Goal: Task Accomplishment & Management: Complete application form

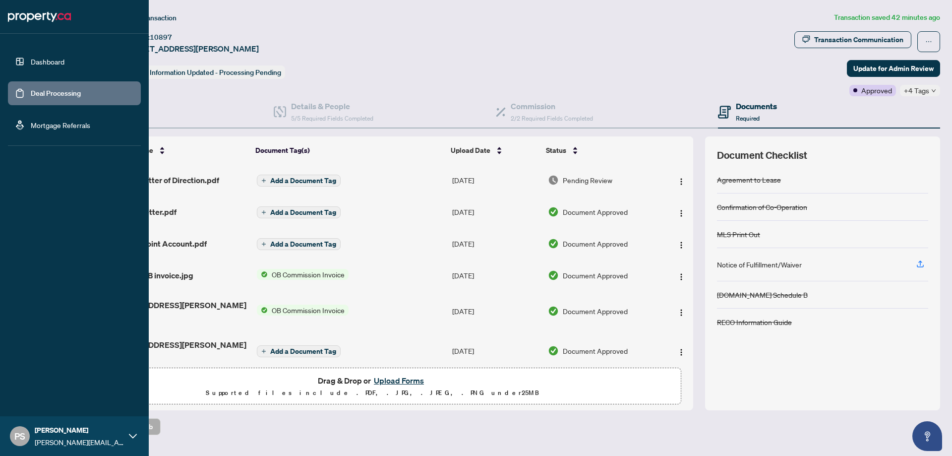
click at [39, 98] on link "Deal Processing" at bounding box center [56, 93] width 50 height 9
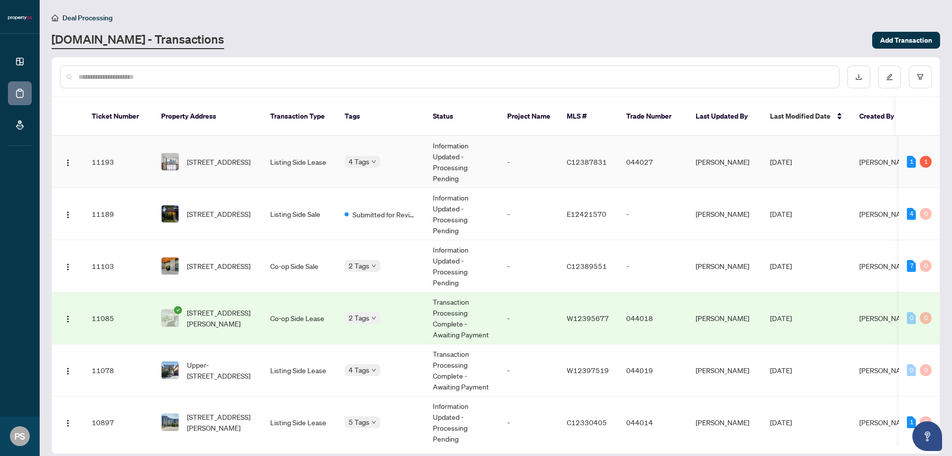
click at [826, 156] on td "[DATE]" at bounding box center [806, 162] width 89 height 52
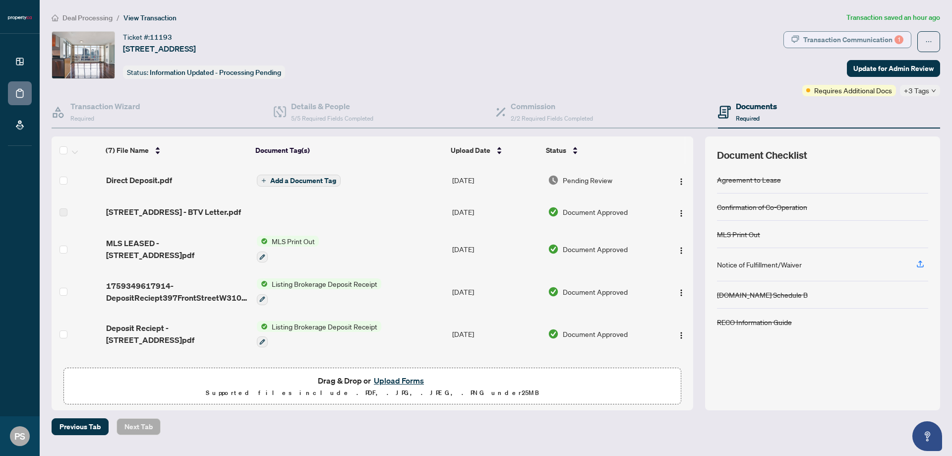
click at [872, 33] on div "Transaction Communication 1" at bounding box center [853, 40] width 100 height 16
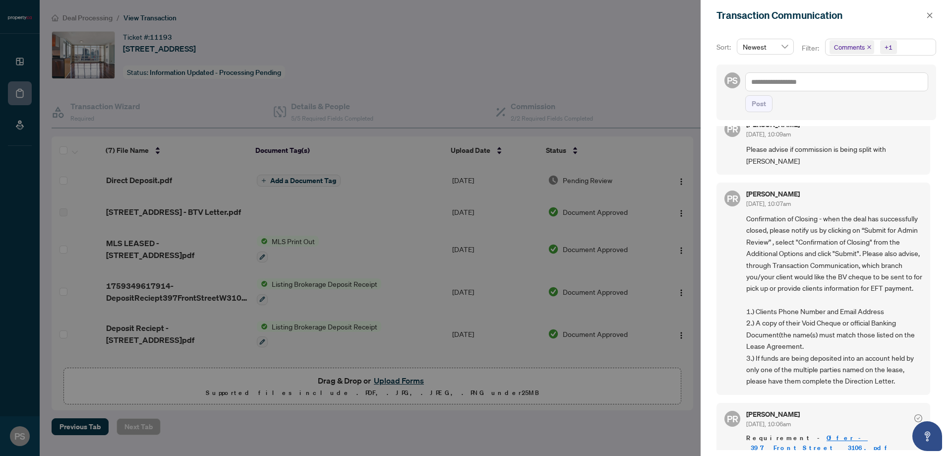
scroll to position [249, 0]
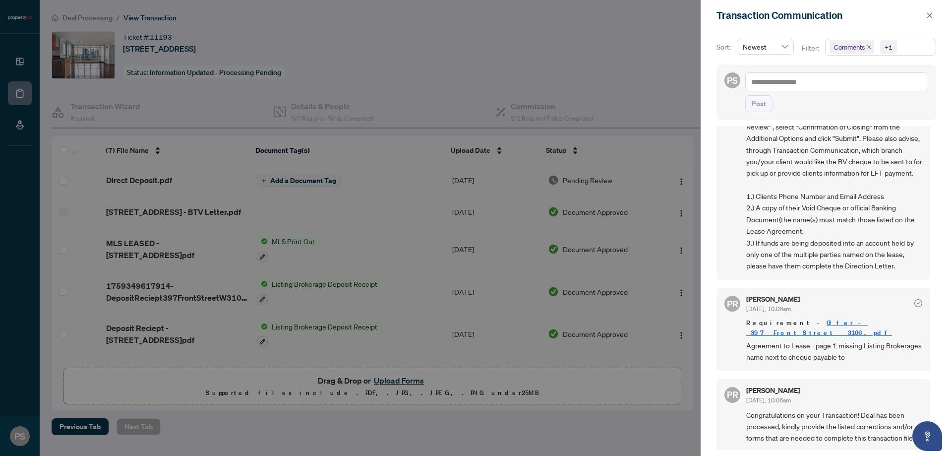
click at [849, 333] on link "Offer_-_397_Front_Street___3106.pdf" at bounding box center [819, 327] width 146 height 18
click at [521, 105] on div at bounding box center [476, 228] width 952 height 456
click at [476, 58] on div at bounding box center [476, 228] width 952 height 456
click at [926, 10] on span "button" at bounding box center [929, 15] width 7 height 16
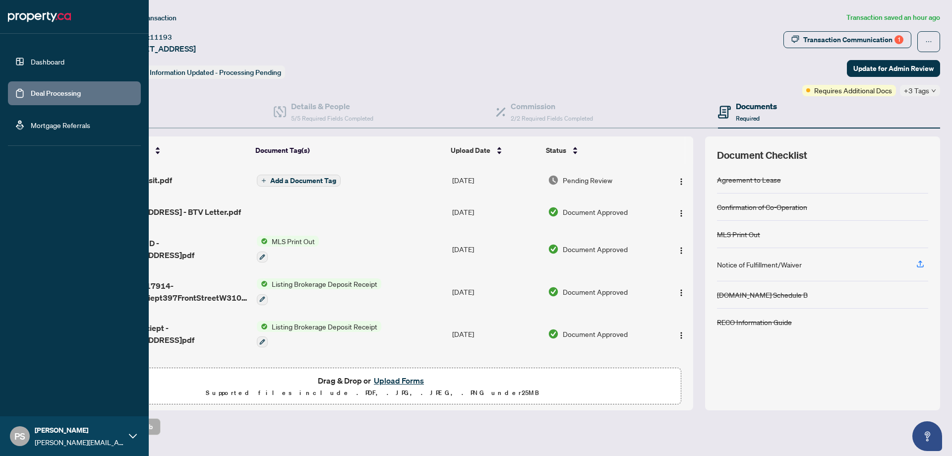
click at [40, 64] on link "Dashboard" at bounding box center [48, 61] width 34 height 9
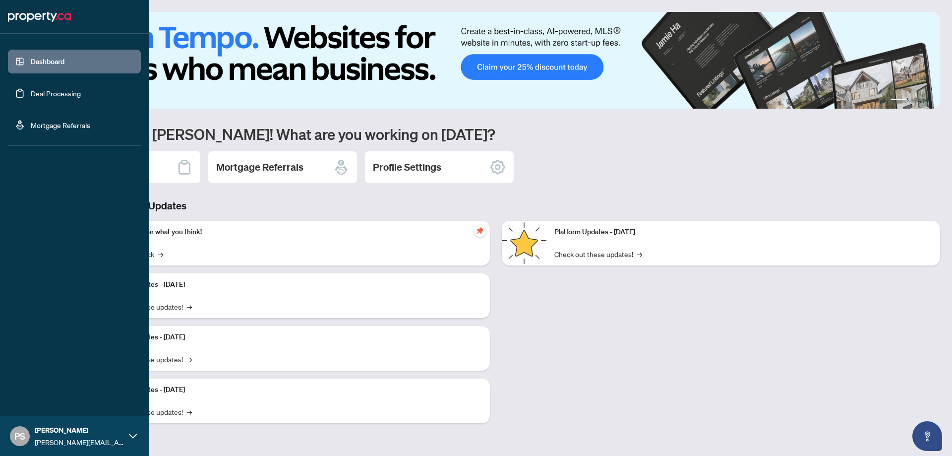
click at [31, 89] on link "Deal Processing" at bounding box center [56, 93] width 50 height 9
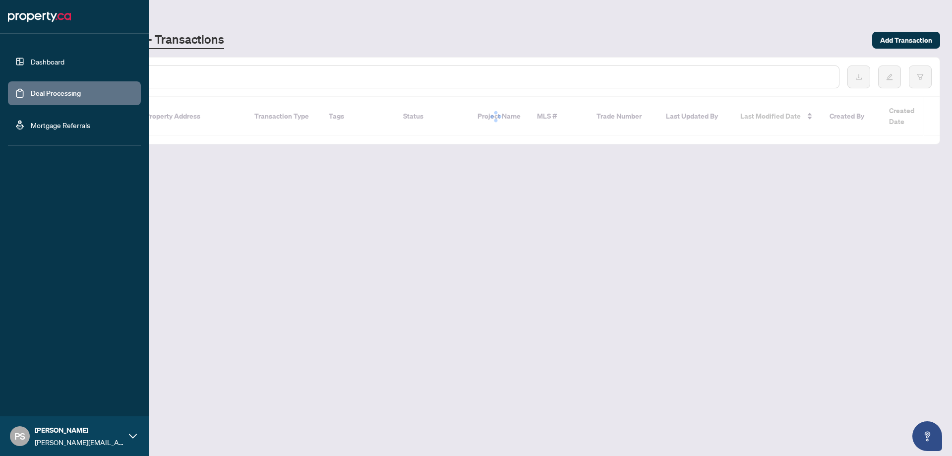
click at [63, 98] on link "Deal Processing" at bounding box center [56, 93] width 50 height 9
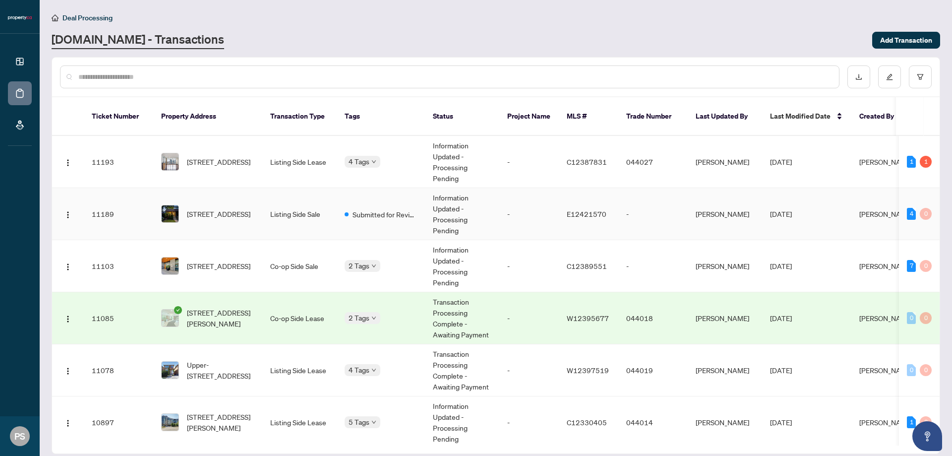
click at [411, 218] on td "Submitted for Review" at bounding box center [381, 214] width 88 height 52
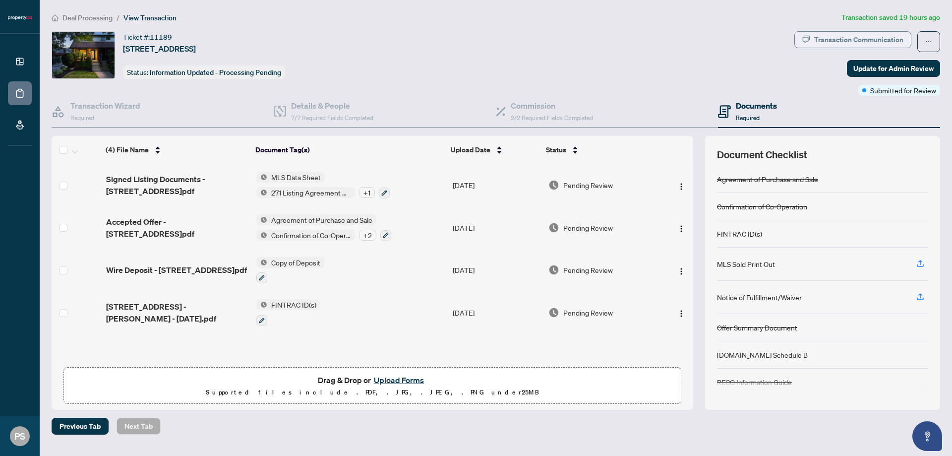
click at [876, 42] on div "Transaction Communication" at bounding box center [858, 40] width 89 height 16
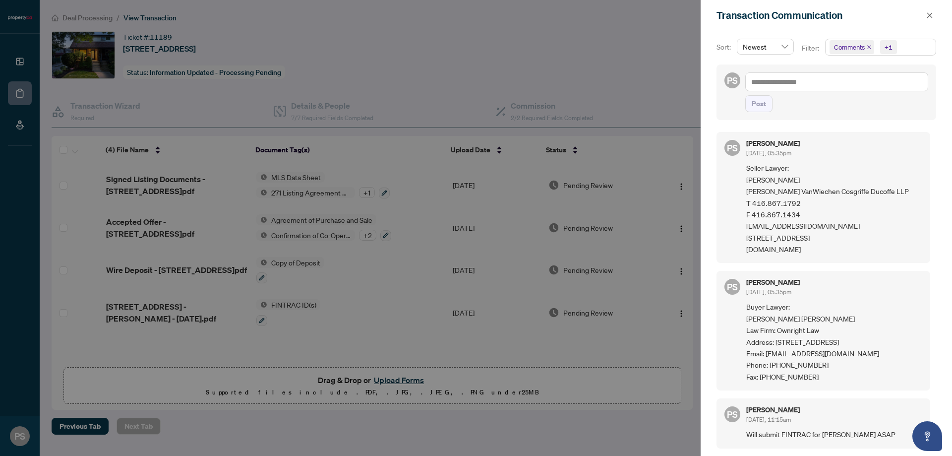
drag, startPoint x: 932, startPoint y: 17, endPoint x: 846, endPoint y: 40, distance: 89.6
click at [932, 17] on icon "close" at bounding box center [929, 15] width 7 height 7
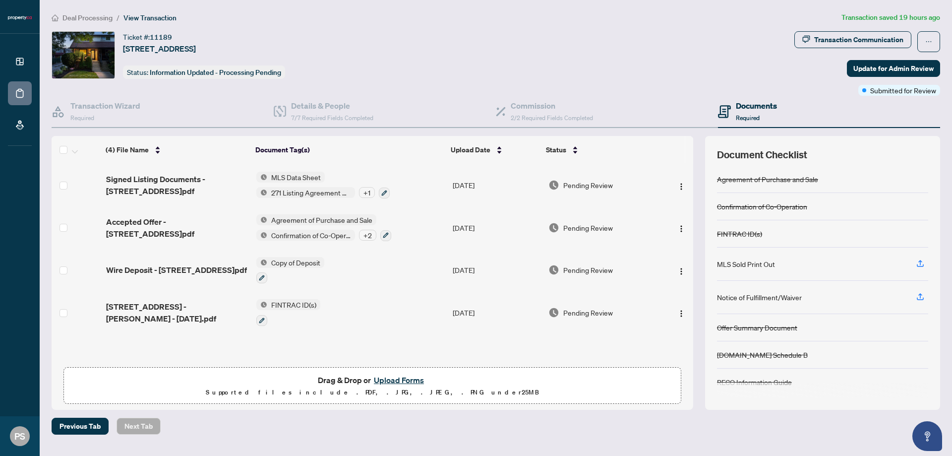
click at [417, 378] on button "Upload Forms" at bounding box center [399, 379] width 56 height 13
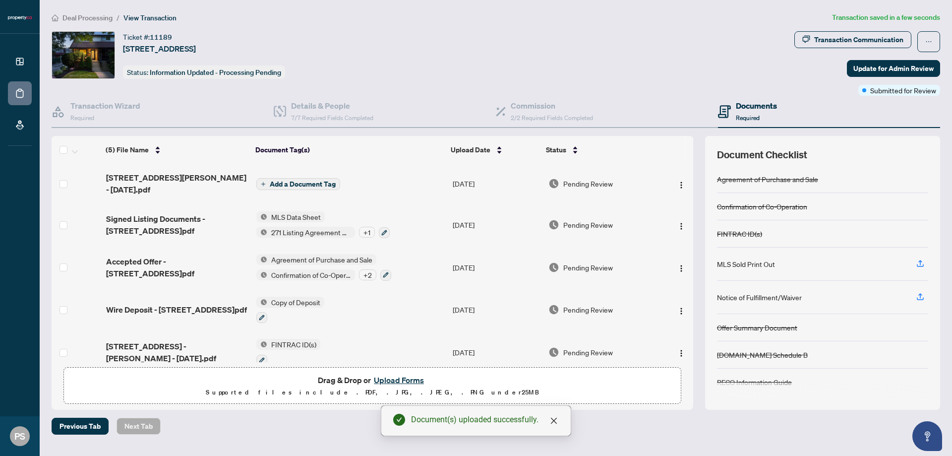
click at [311, 181] on span "Add a Document Tag" at bounding box center [303, 183] width 66 height 7
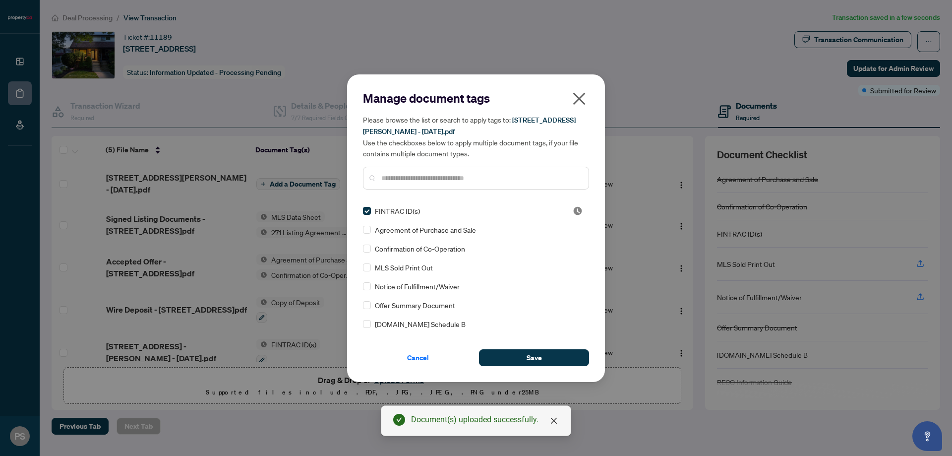
click at [562, 366] on div "Manage document tags Please browse the list or search to apply tags to: 20 Park…" at bounding box center [476, 227] width 258 height 307
click at [558, 359] on button "Save" at bounding box center [534, 357] width 110 height 17
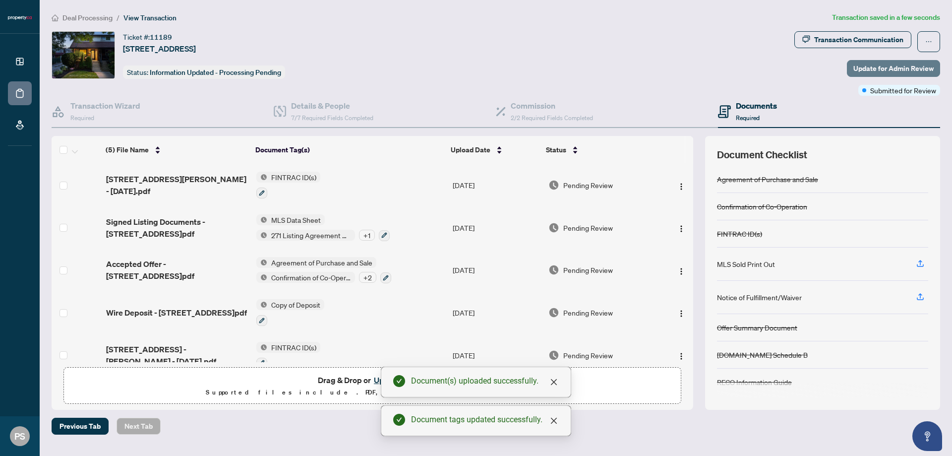
click at [883, 74] on span "Update for Admin Review" at bounding box center [893, 68] width 80 height 16
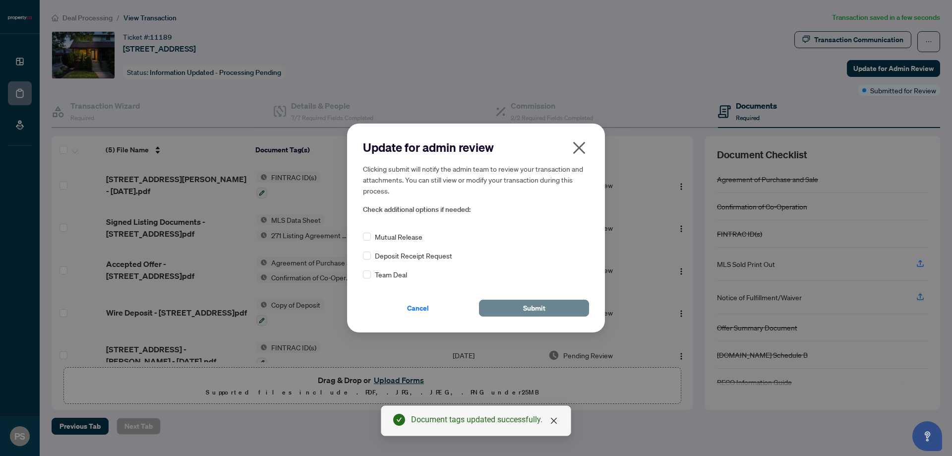
click at [551, 313] on button "Submit" at bounding box center [534, 307] width 110 height 17
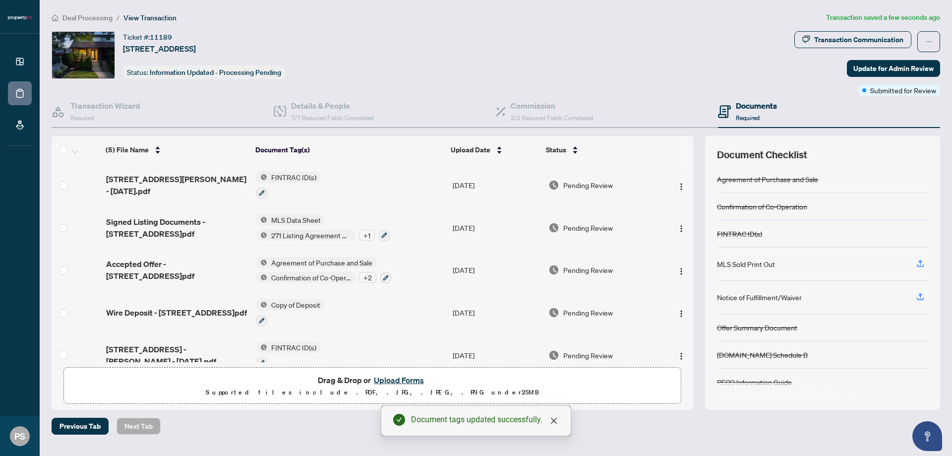
scroll to position [14, 0]
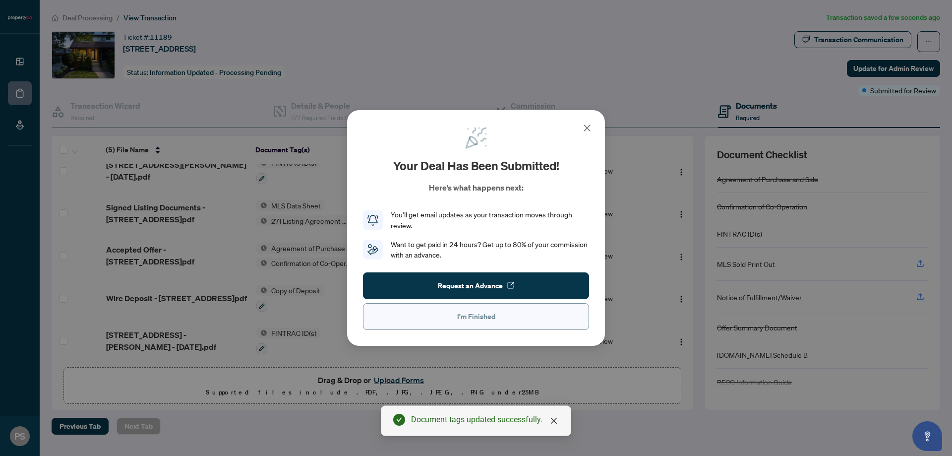
click at [523, 320] on button "I'm Finished" at bounding box center [476, 316] width 226 height 27
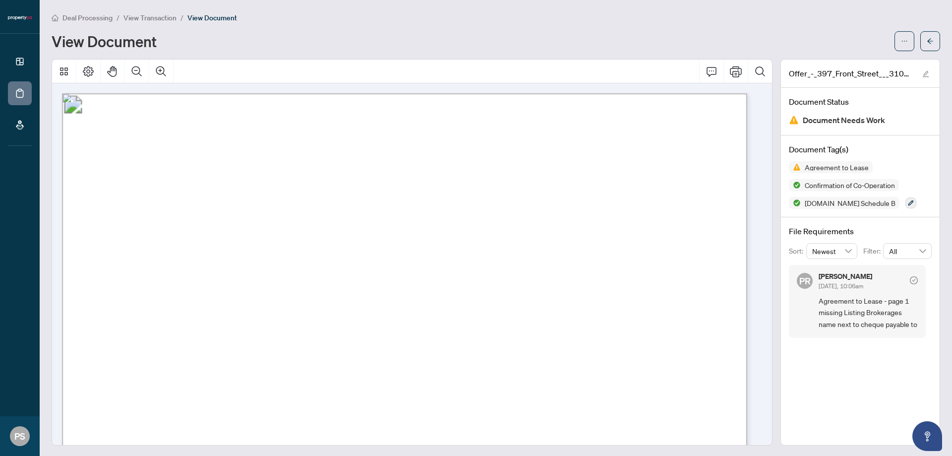
click at [165, 12] on li "View Transaction" at bounding box center [149, 17] width 53 height 11
click at [170, 13] on span "View Transaction" at bounding box center [149, 17] width 53 height 9
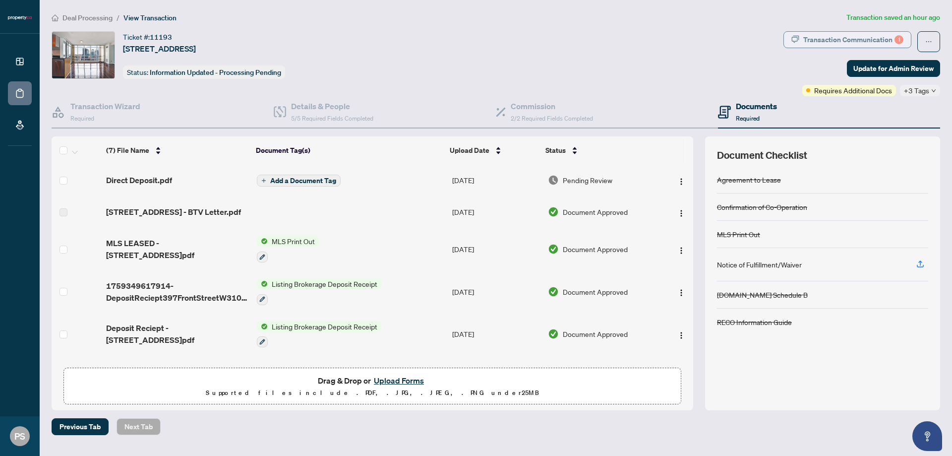
click at [867, 44] on div "Transaction Communication 1" at bounding box center [853, 40] width 100 height 16
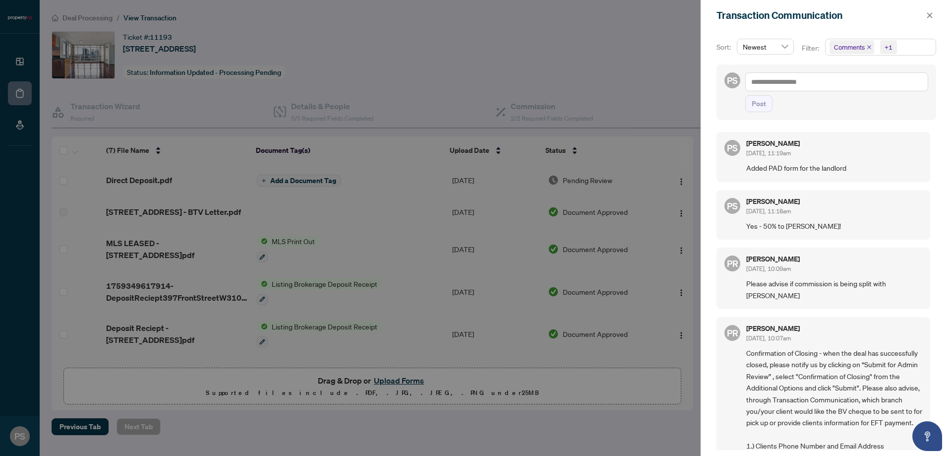
click at [457, 57] on div at bounding box center [476, 228] width 952 height 456
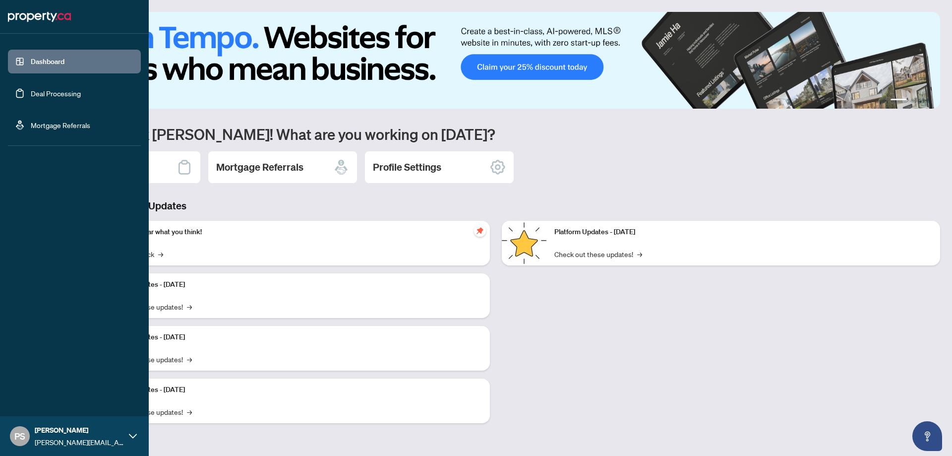
click at [31, 98] on link "Deal Processing" at bounding box center [56, 93] width 50 height 9
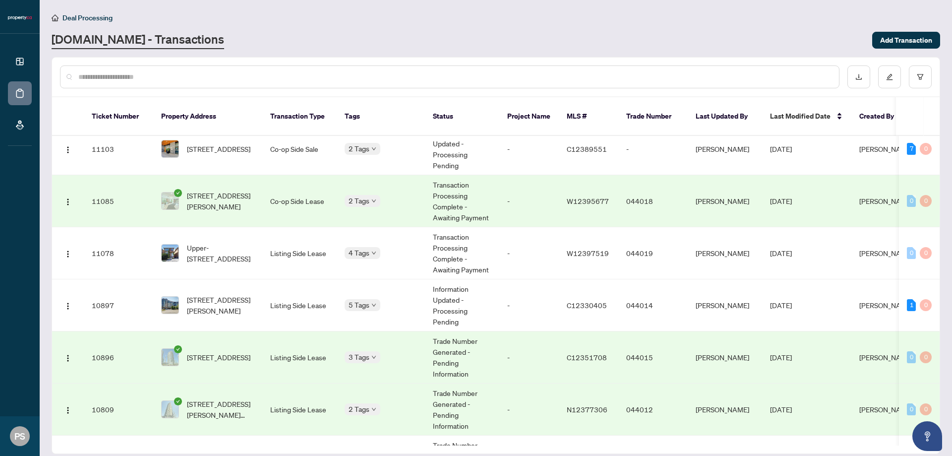
scroll to position [115, 0]
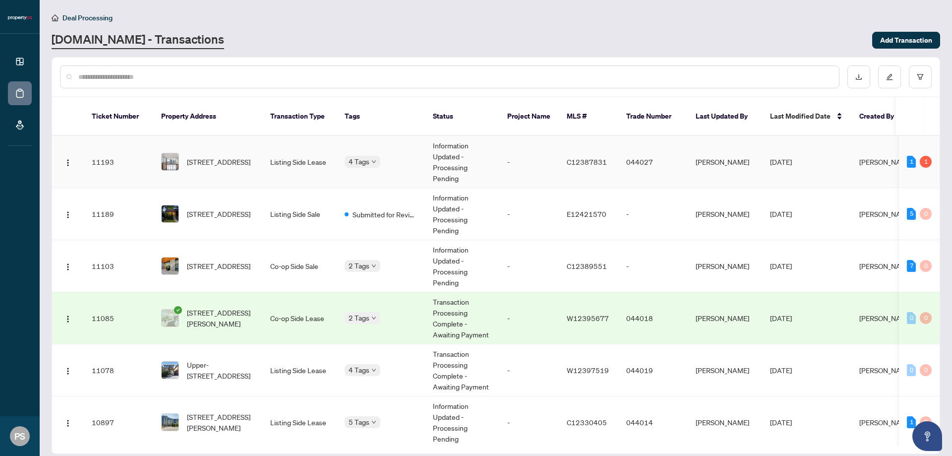
click at [524, 158] on td "-" at bounding box center [528, 162] width 59 height 52
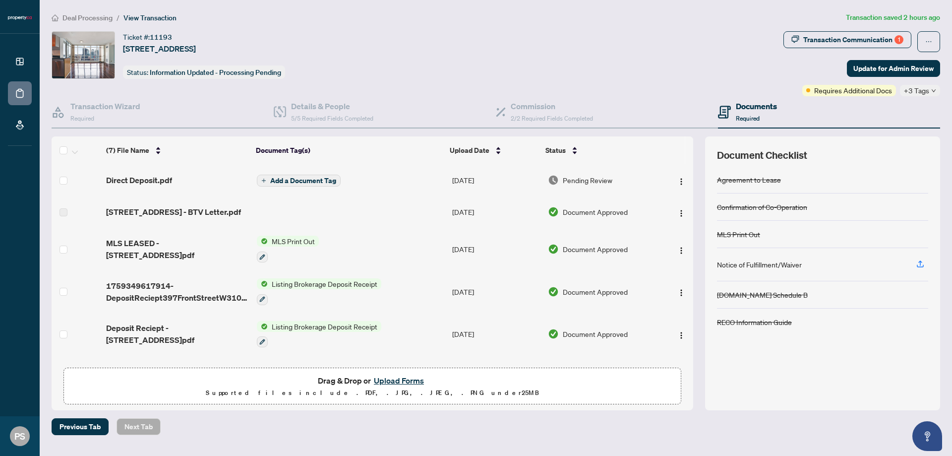
click at [858, 29] on div "Deal Processing / View Transaction Transaction saved 2 hours ago Ticket #: 1119…" at bounding box center [496, 223] width 896 height 423
click at [853, 37] on div "Transaction Communication 1" at bounding box center [853, 40] width 100 height 16
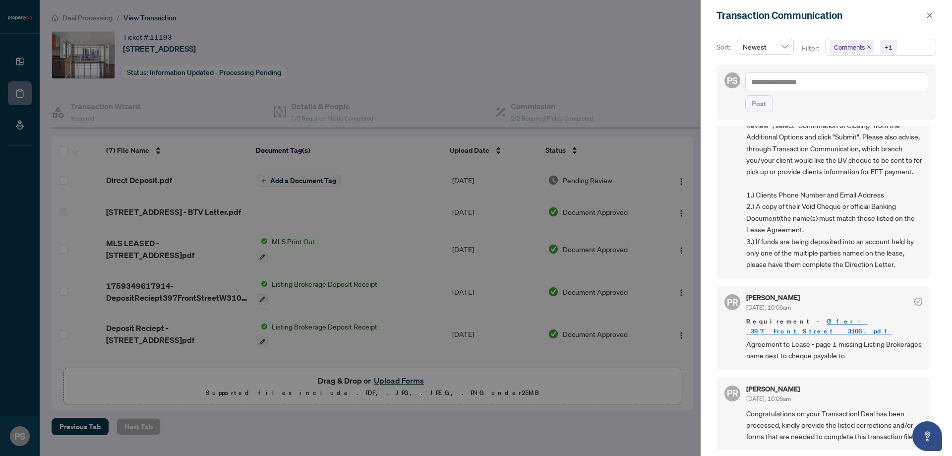
scroll to position [2, 0]
click at [408, 48] on div at bounding box center [476, 228] width 952 height 456
click at [12, 92] on div at bounding box center [476, 228] width 952 height 456
click at [19, 89] on div at bounding box center [476, 228] width 952 height 456
click at [921, 19] on div "Transaction Communication" at bounding box center [819, 15] width 207 height 15
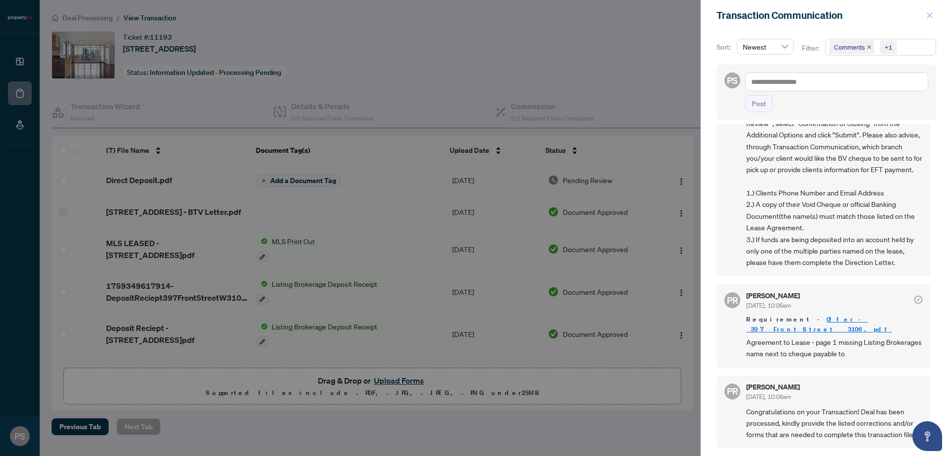
click at [927, 18] on icon "close" at bounding box center [929, 15] width 7 height 7
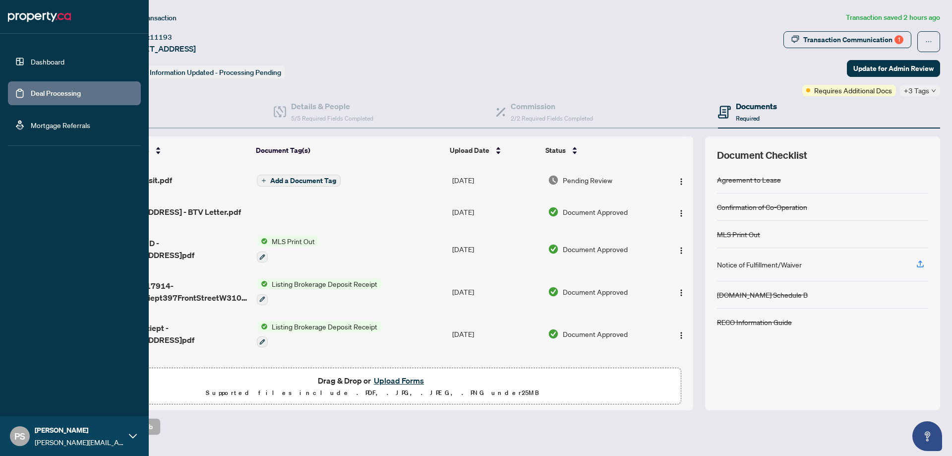
click at [31, 89] on link "Deal Processing" at bounding box center [56, 93] width 50 height 9
